Goal: Information Seeking & Learning: Get advice/opinions

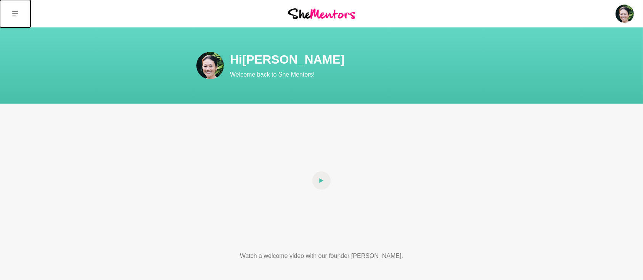
click at [13, 13] on icon at bounding box center [15, 13] width 6 height 5
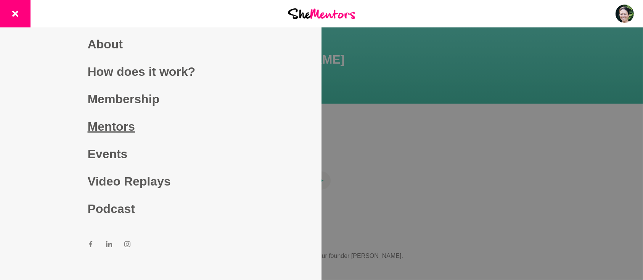
click at [112, 129] on link "Mentors" at bounding box center [161, 126] width 147 height 27
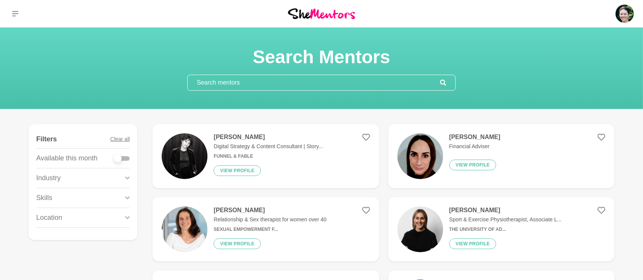
click at [127, 159] on div at bounding box center [121, 158] width 15 height 5
checkbox input "true"
click at [127, 159] on div at bounding box center [121, 158] width 15 height 5
checkbox input "true"
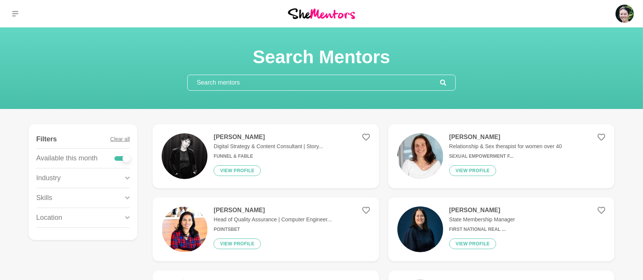
click at [127, 198] on icon at bounding box center [127, 197] width 5 height 3
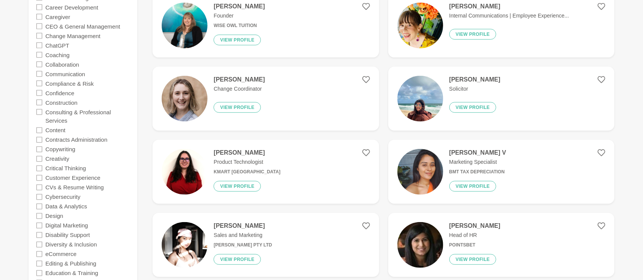
scroll to position [441, 0]
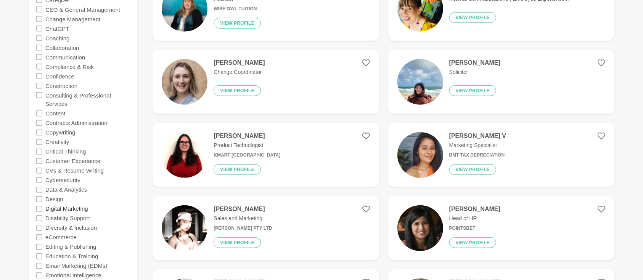
click at [72, 209] on label "Digital Marketing" at bounding box center [66, 209] width 43 height 10
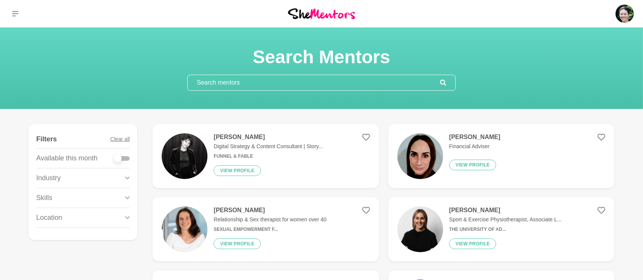
click at [129, 160] on div at bounding box center [121, 158] width 15 height 5
checkbox input "true"
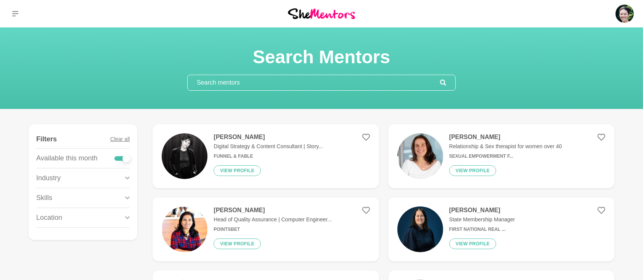
click at [126, 198] on icon at bounding box center [127, 198] width 5 height 10
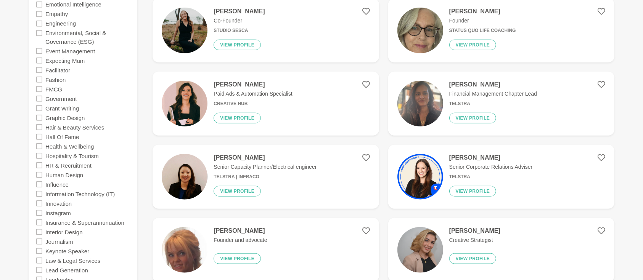
scroll to position [475, 0]
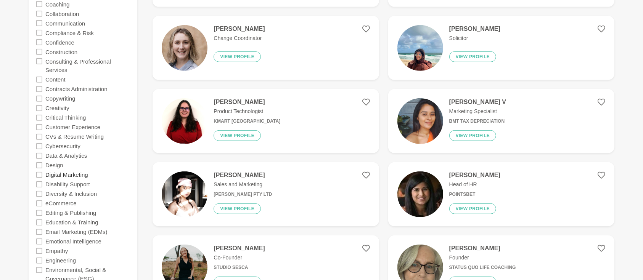
click at [74, 176] on label "Digital Marketing" at bounding box center [66, 175] width 43 height 10
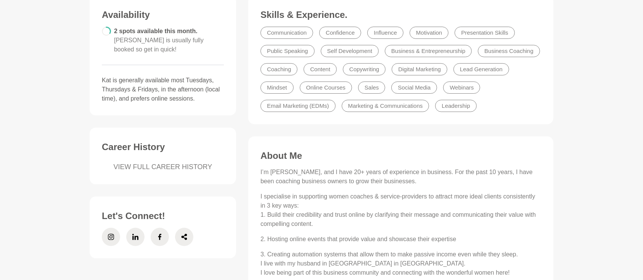
scroll to position [101, 0]
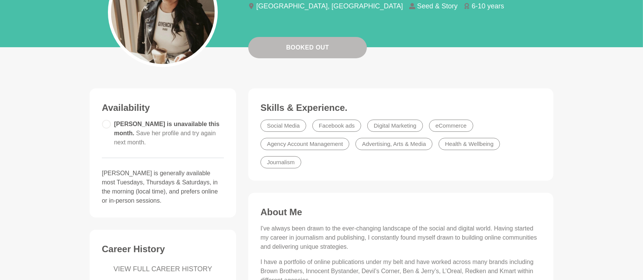
scroll to position [34, 0]
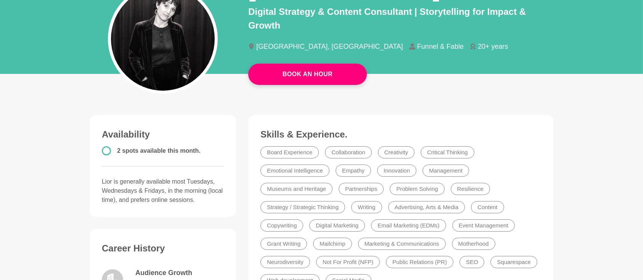
scroll to position [68, 0]
